Goal: Go to known website: Access a specific website the user already knows

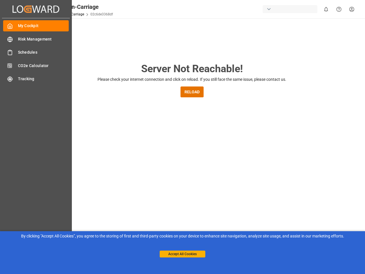
click at [183, 137] on main "Server Not Reachable! Please check your internet connection and click on reload…" at bounding box center [192, 187] width 344 height 253
click at [36, 9] on icon "Created by potrace 1.15, written by [PERSON_NAME] [DATE]-[DATE]" at bounding box center [36, 9] width 47 height 9
click at [326, 9] on html "Created by potrace 1.15, written by [PERSON_NAME] [DATE]-[DATE] Created by potr…" at bounding box center [182, 137] width 365 height 274
click at [183, 254] on button "Accept All Cookies" at bounding box center [183, 254] width 46 height 7
